Goal: Navigation & Orientation: Find specific page/section

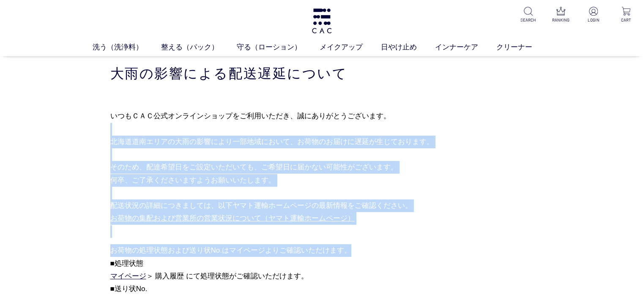
drag, startPoint x: 186, startPoint y: 130, endPoint x: 392, endPoint y: 251, distance: 238.9
click at [392, 251] on div "いつもＣＡＣ公式オンラインショップをご利用いただき、誠にありがとうございます。 北海道道南エリアの大雨の影響により一部地域において、お荷物のお届けに遅延が生じ…" at bounding box center [321, 215] width 423 height 239
click at [392, 251] on p "お荷物の処理状態および送り状No.はマイページよりご確認いただけます。 ■処理状態 マイページ ＞ 購入履歴 にて処理状態がご確認いただけます。 ■送り状No…" at bounding box center [321, 289] width 423 height 91
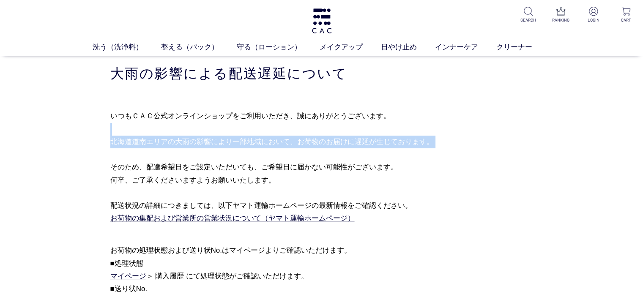
drag, startPoint x: 184, startPoint y: 132, endPoint x: 192, endPoint y: 155, distance: 24.8
click at [192, 155] on p "いつもＣＡＣ公式オンラインショップをご利用いただき、誠にありがとうございます。 北海道道南エリアの大雨の影響により一部地域において、お荷物のお届けに遅延が生じ…" at bounding box center [321, 174] width 423 height 129
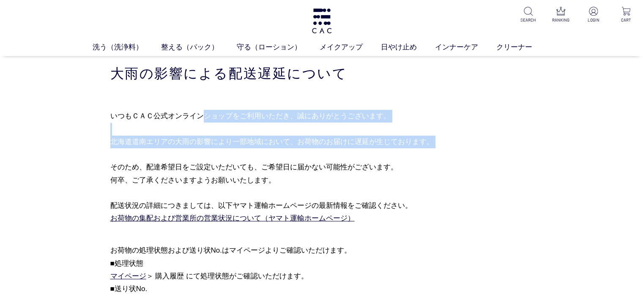
drag, startPoint x: 192, startPoint y: 160, endPoint x: 191, endPoint y: 121, distance: 38.5
click at [191, 121] on p "いつもＣＡＣ公式オンラインショップをご利用いただき、誠にありがとうございます。 北海道道南エリアの大雨の影響により一部地域において、お荷物のお届けに遅延が生じ…" at bounding box center [321, 174] width 423 height 129
drag, startPoint x: 191, startPoint y: 99, endPoint x: 199, endPoint y: 156, distance: 56.8
click at [199, 156] on div "いつもＣＡＣ公式オンラインショップをご利用いただき、誠にありがとうございます。 北海道道南エリアの大雨の影響により一部地域において、お荷物のお届けに遅延が生じ…" at bounding box center [321, 215] width 423 height 239
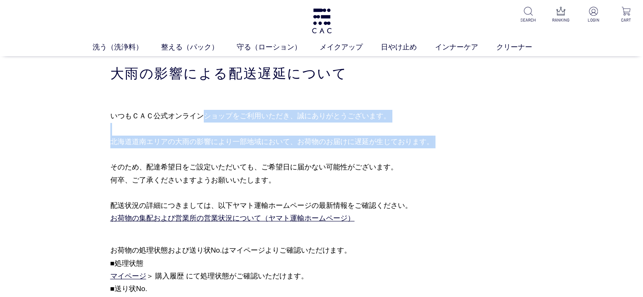
click at [199, 156] on p "いつもＣＡＣ公式オンラインショップをご利用いただき、誠にありがとうございます。 北海道道南エリアの大雨の影響により一部地域において、お荷物のお届けに遅延が生じ…" at bounding box center [321, 174] width 423 height 129
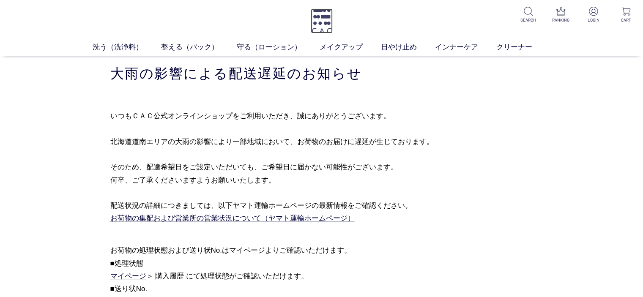
click at [318, 25] on img at bounding box center [322, 20] width 22 height 25
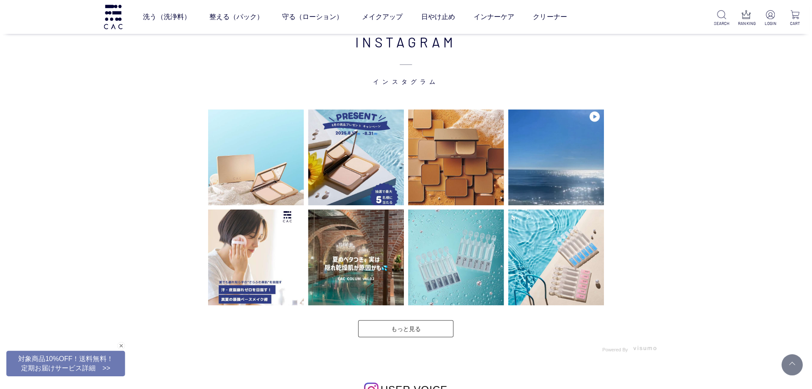
scroll to position [2006, 0]
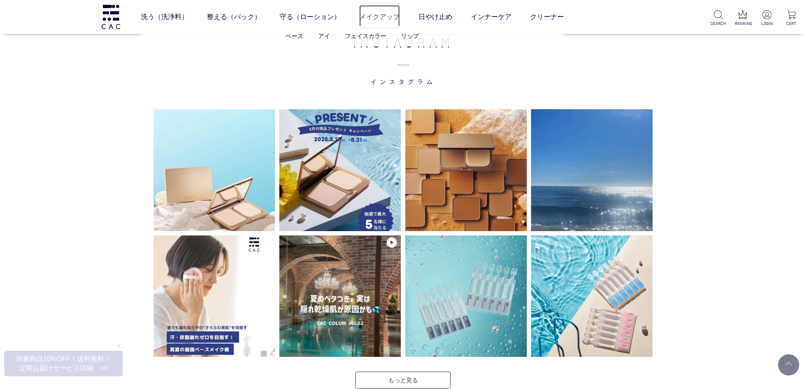
click at [375, 19] on link "メイクアップ" at bounding box center [379, 17] width 41 height 24
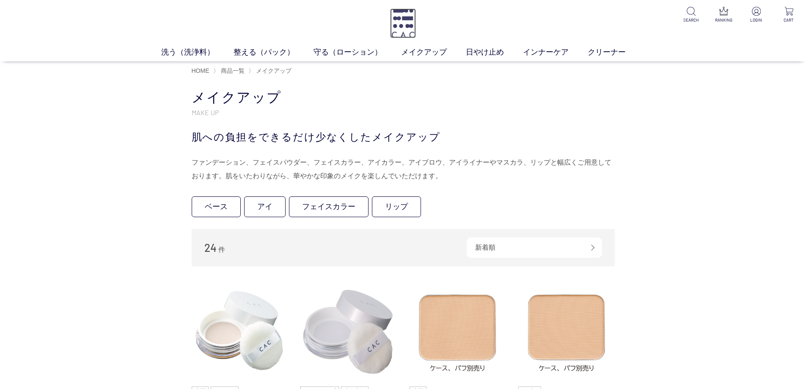
click at [400, 28] on img at bounding box center [403, 23] width 26 height 30
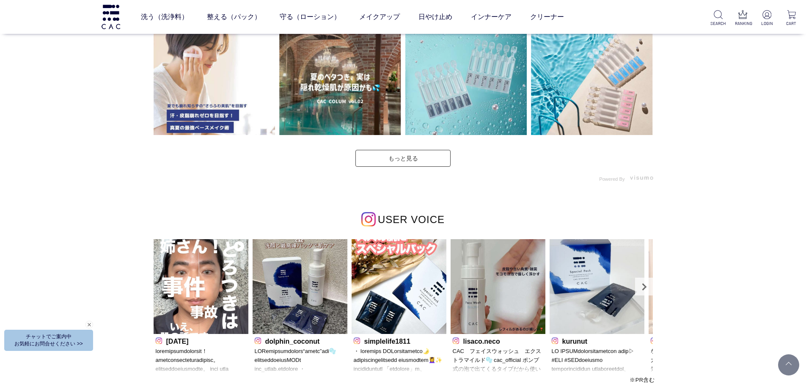
scroll to position [2157, 0]
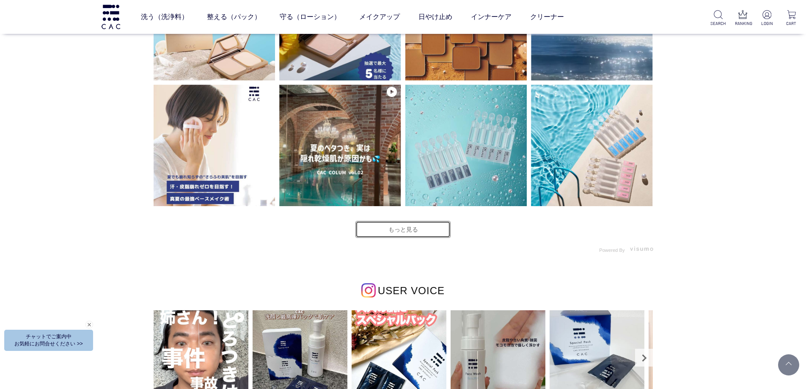
click at [406, 234] on link "もっと見る" at bounding box center [402, 229] width 95 height 17
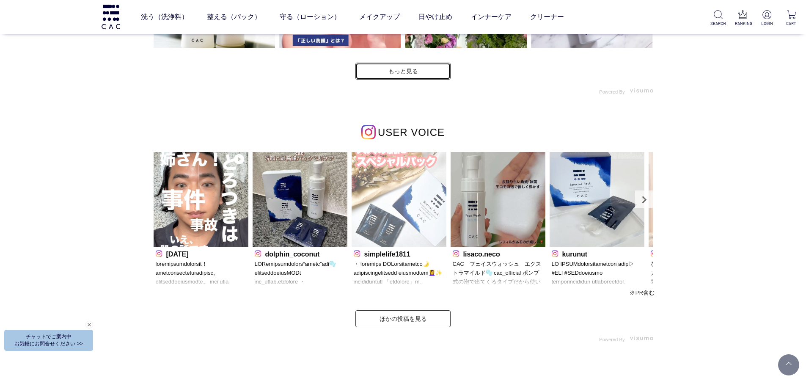
scroll to position [2580, 0]
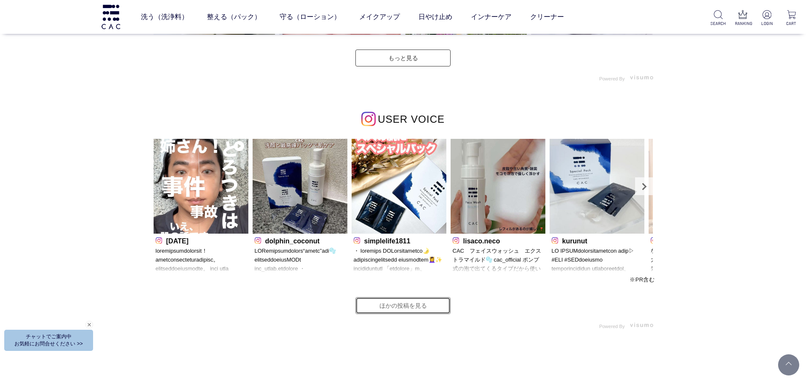
click at [412, 310] on link "ほかの投稿を見る" at bounding box center [402, 305] width 95 height 17
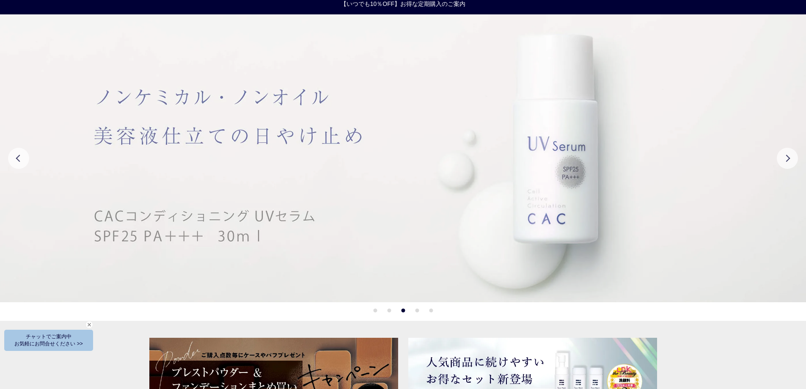
scroll to position [0, 0]
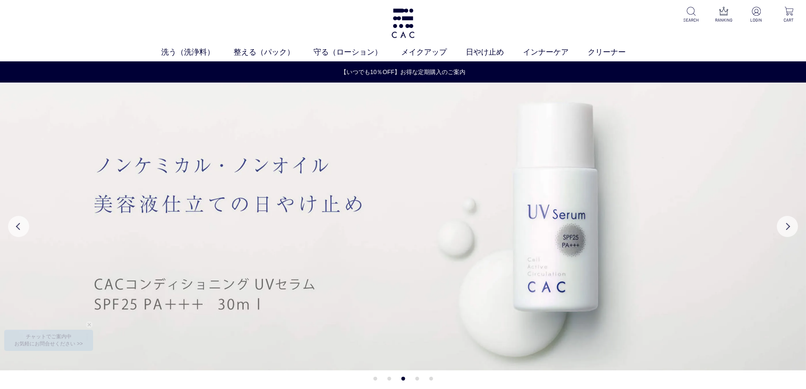
click at [123, 34] on div "洗う（洗浄料） 液体洗浄料 パウダー洗浄料 泡洗顔料 グッズ 整える（パック） フェイスパック ヘアパック 守る（ローション） 保湿化粧水 柔軟化粧水 美容液…" at bounding box center [403, 30] width 806 height 61
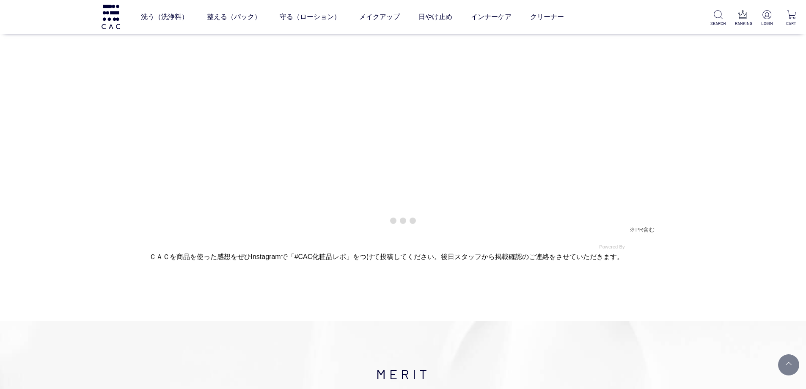
scroll to position [2411, 0]
